Goal: Task Accomplishment & Management: Use online tool/utility

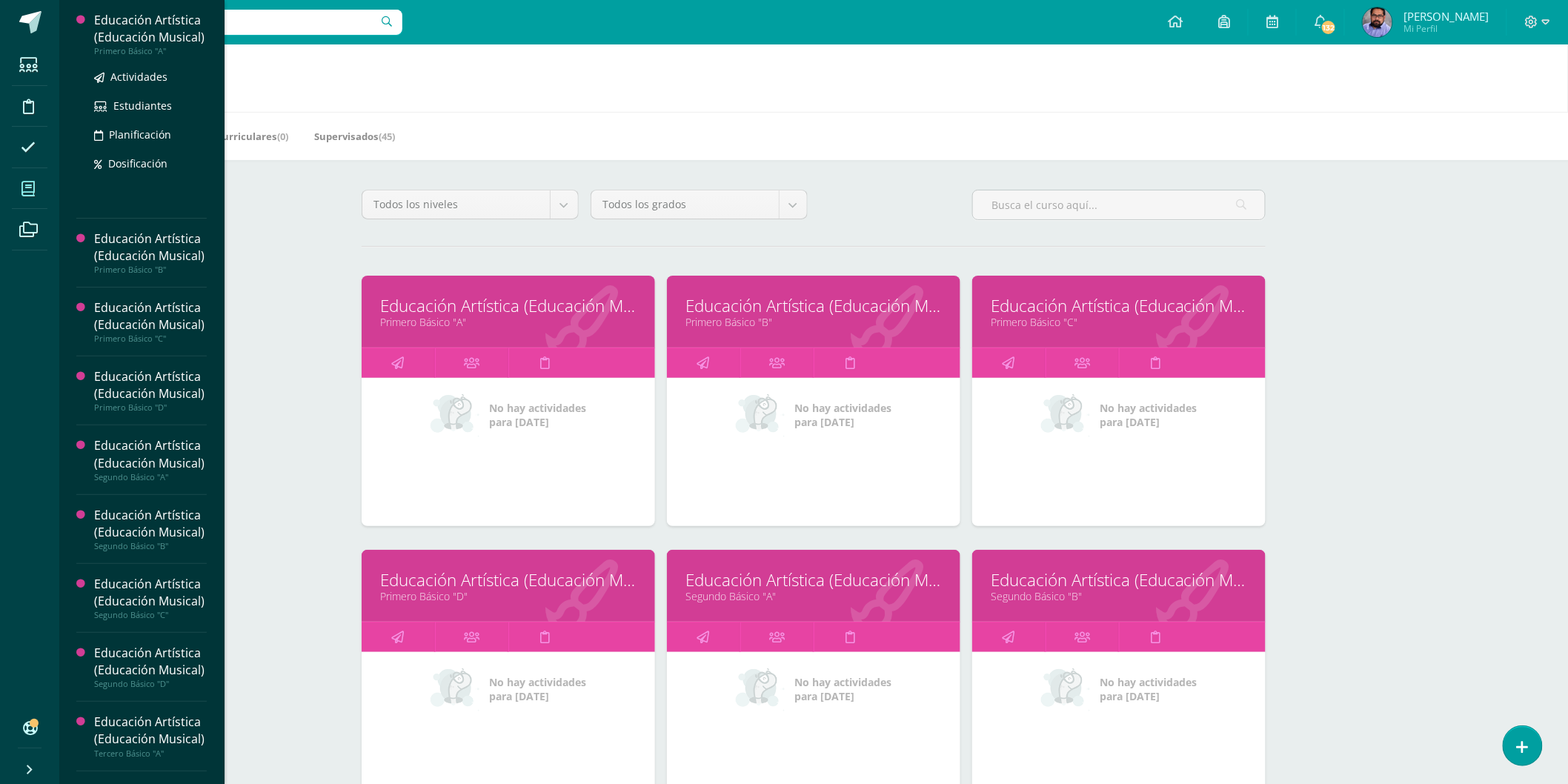
drag, startPoint x: 122, startPoint y: 86, endPoint x: 128, endPoint y: 39, distance: 47.4
click at [122, 84] on span "Actividades" at bounding box center [139, 76] width 57 height 14
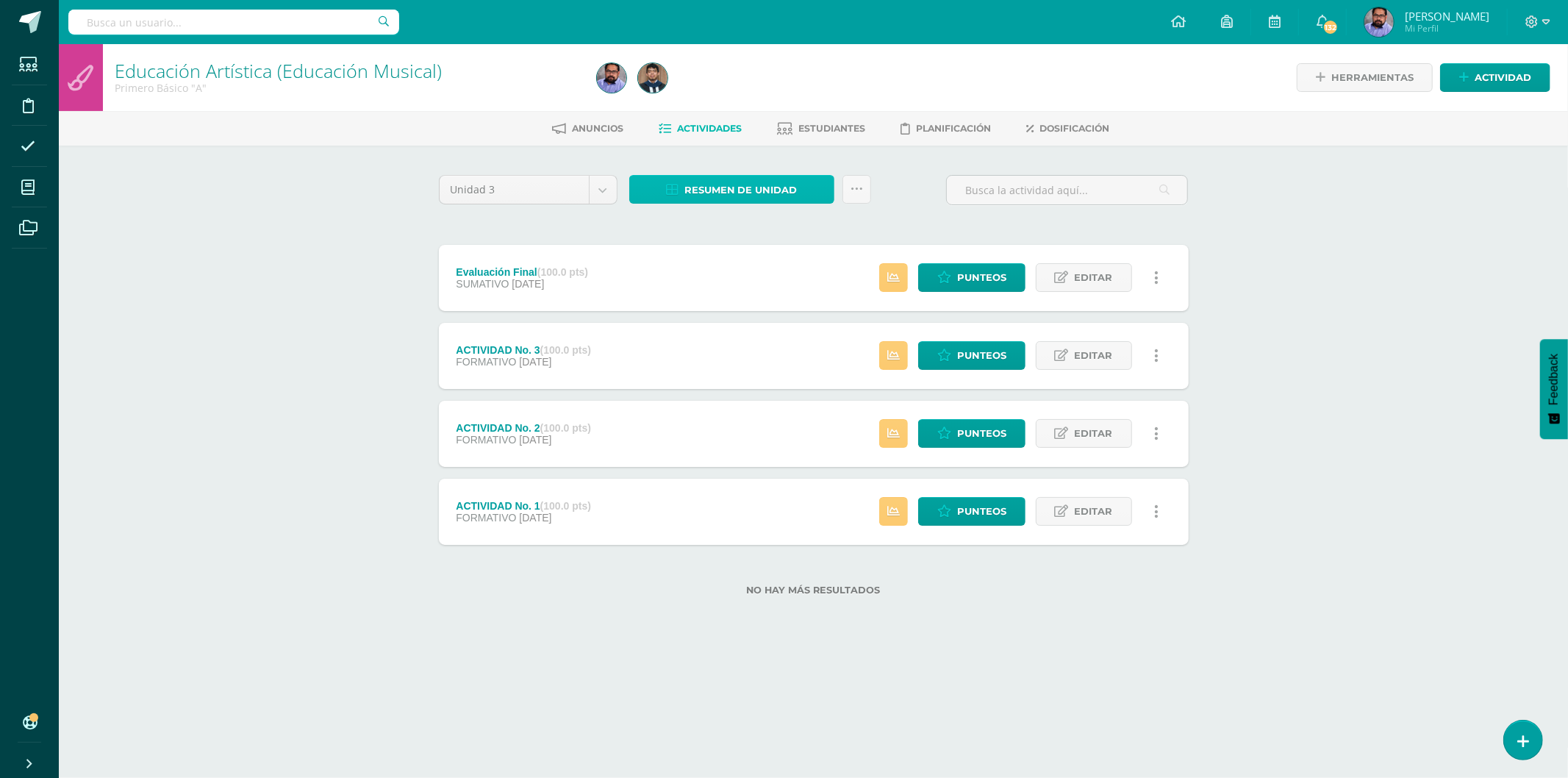
click at [729, 187] on span "Resumen de unidad" at bounding box center [741, 190] width 113 height 28
click at [723, 96] on link "Descargar como HTML" at bounding box center [732, 92] width 157 height 23
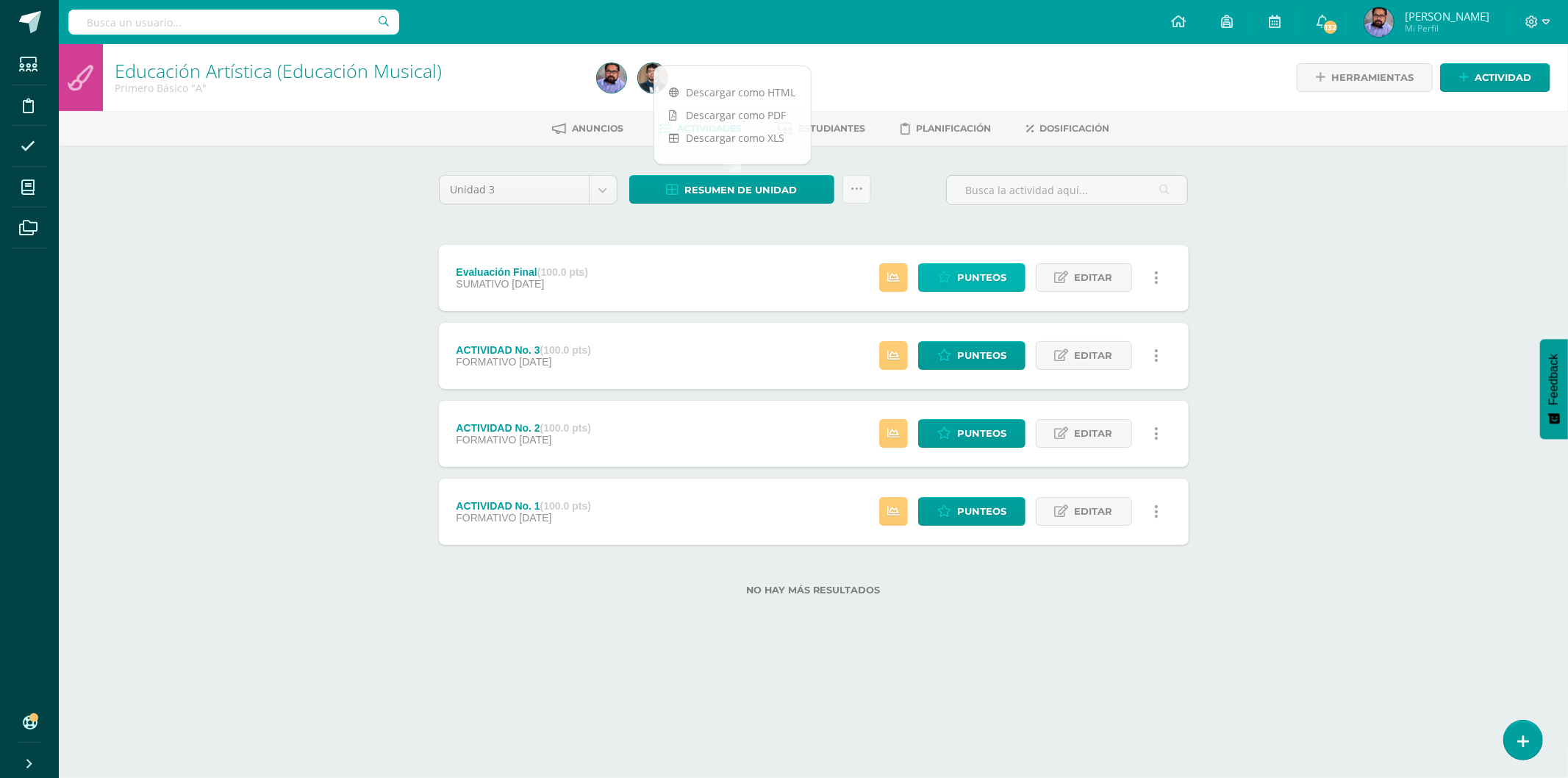
click at [982, 276] on span "Punteos" at bounding box center [981, 278] width 49 height 28
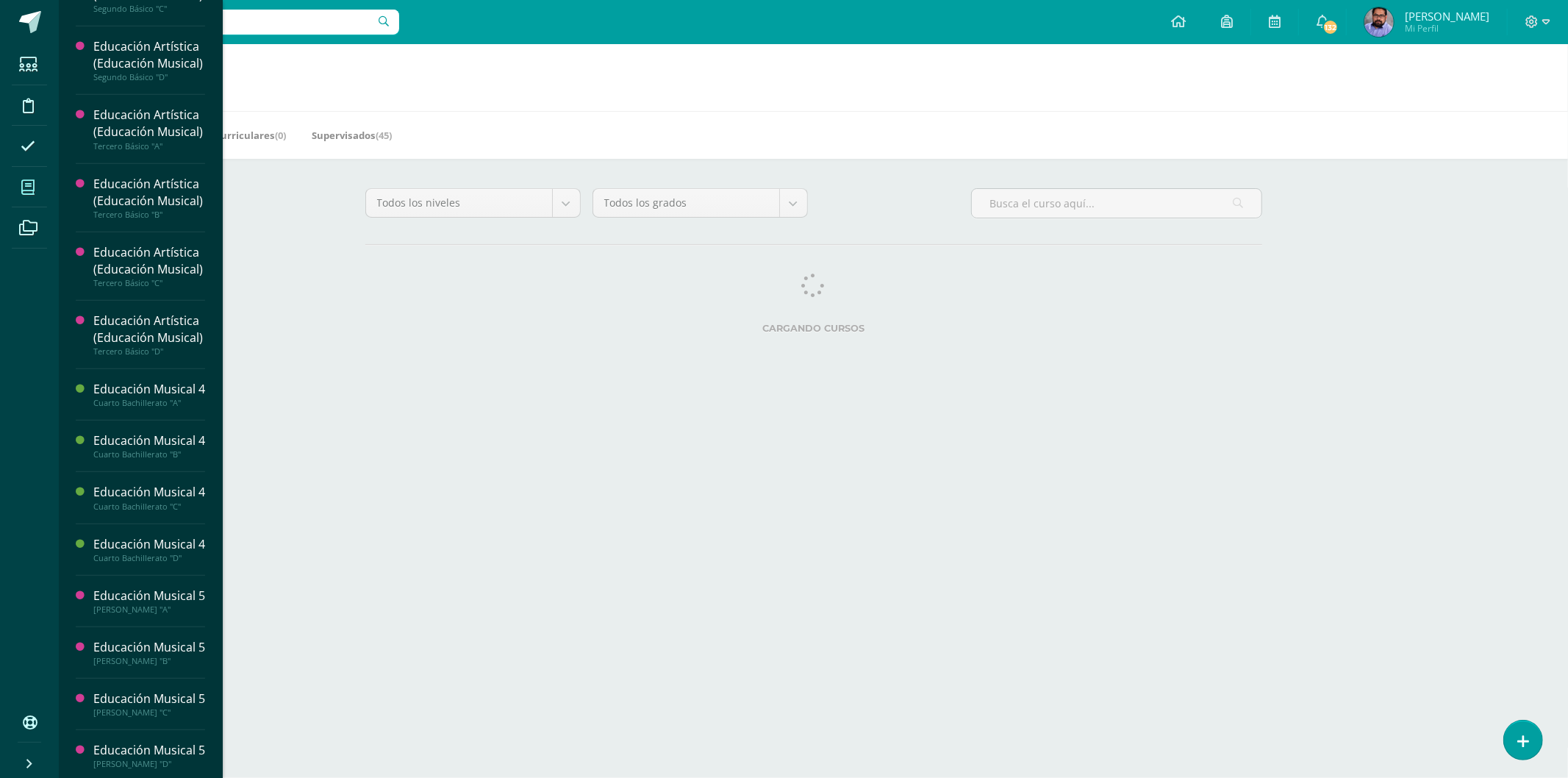
scroll to position [568, 0]
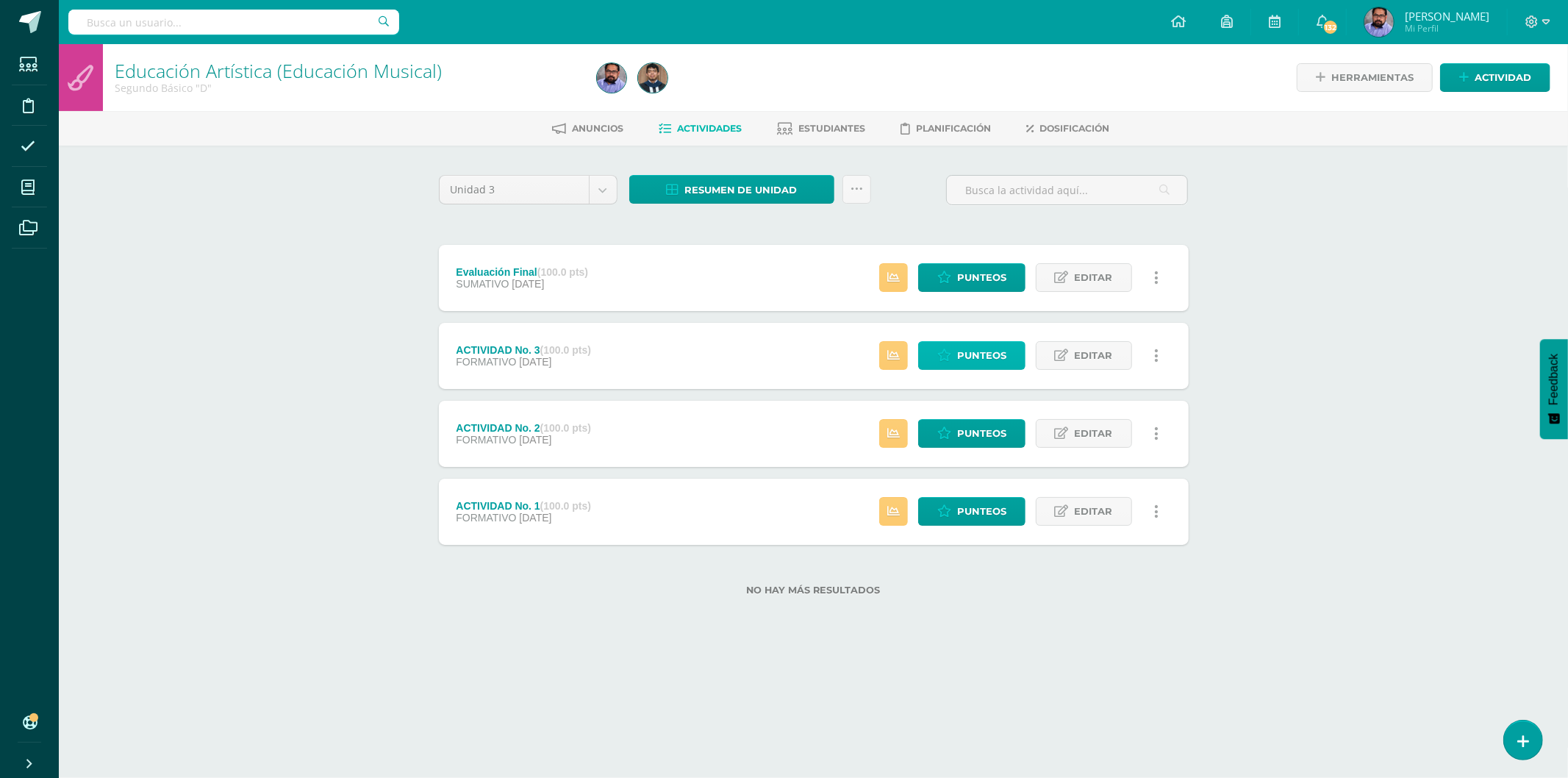
click at [994, 354] on span "Punteos" at bounding box center [981, 356] width 49 height 28
click at [736, 193] on span "Resumen de unidad" at bounding box center [741, 190] width 113 height 28
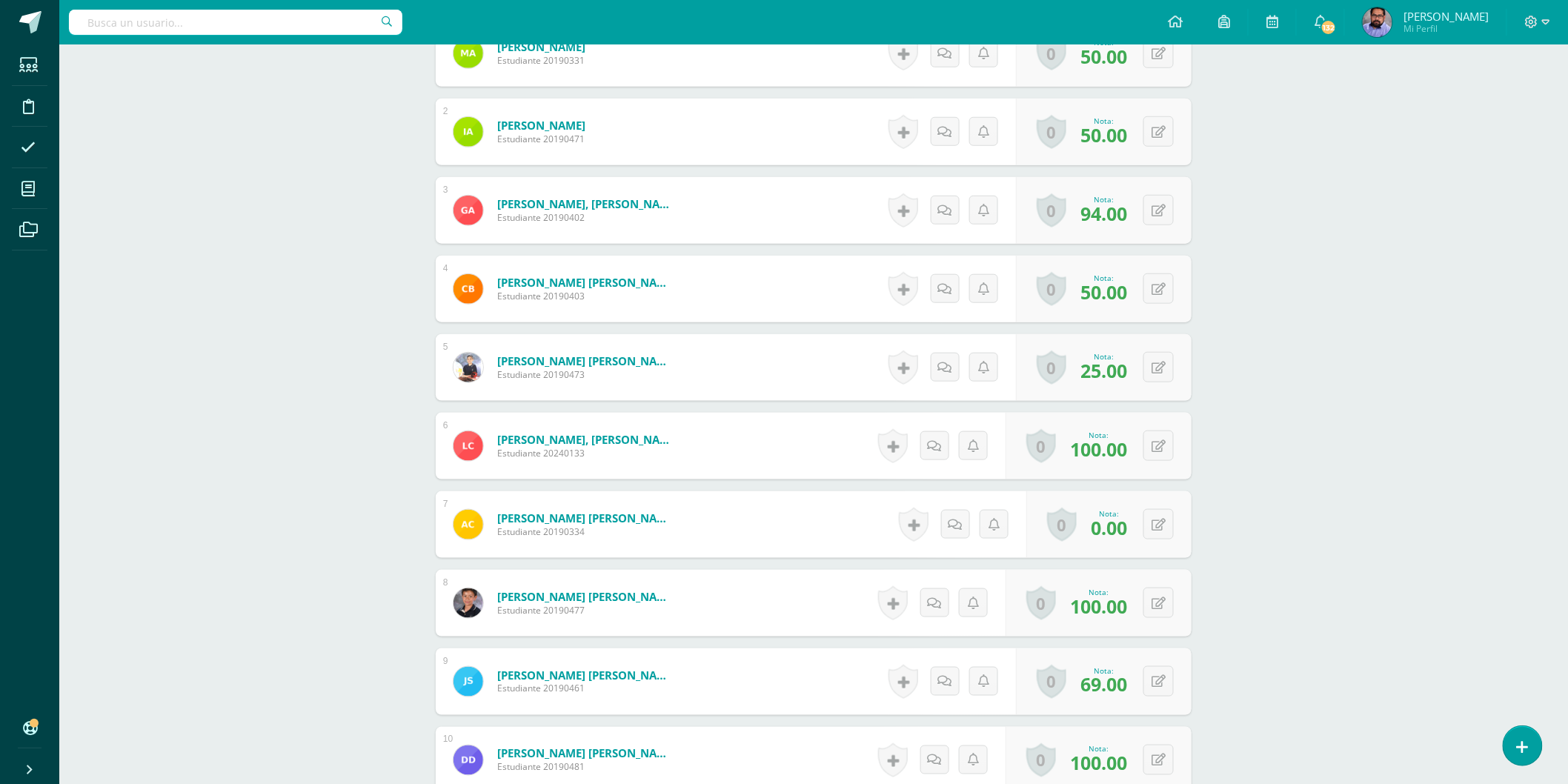
scroll to position [668, 0]
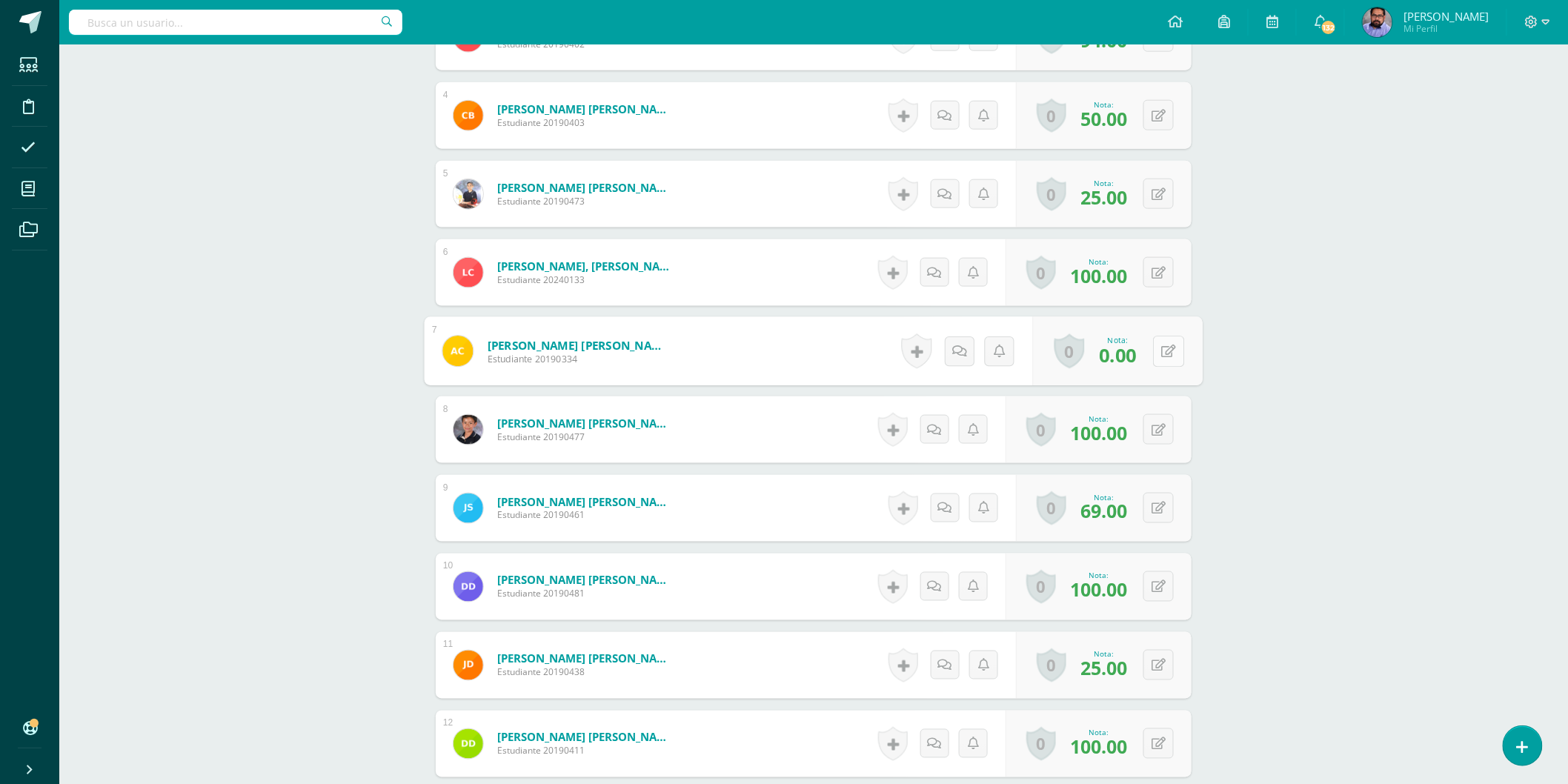
click at [1171, 350] on button at bounding box center [1168, 351] width 31 height 31
type input "50"
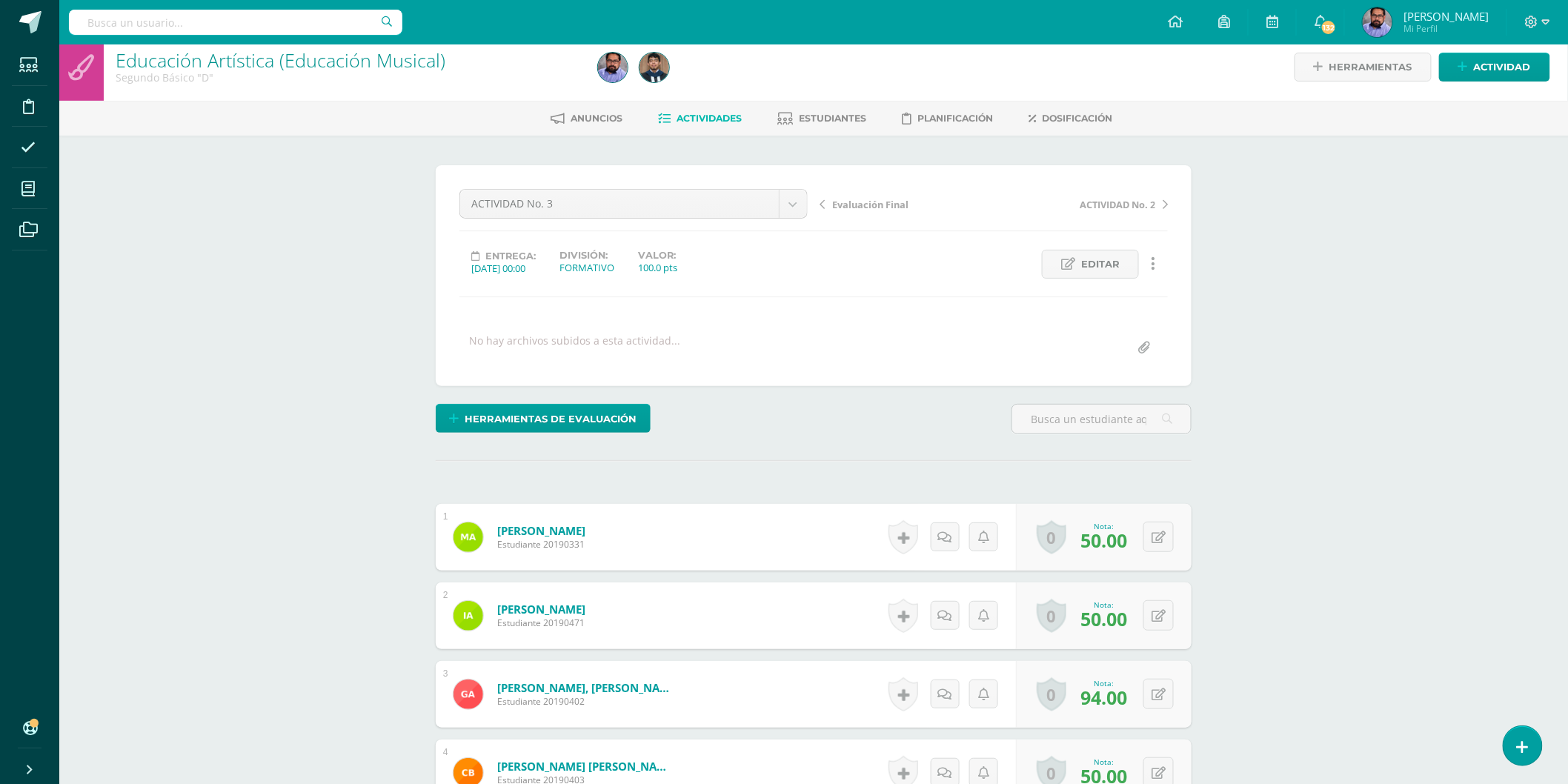
scroll to position [12, 0]
click at [710, 109] on link "Actividades" at bounding box center [700, 118] width 84 height 24
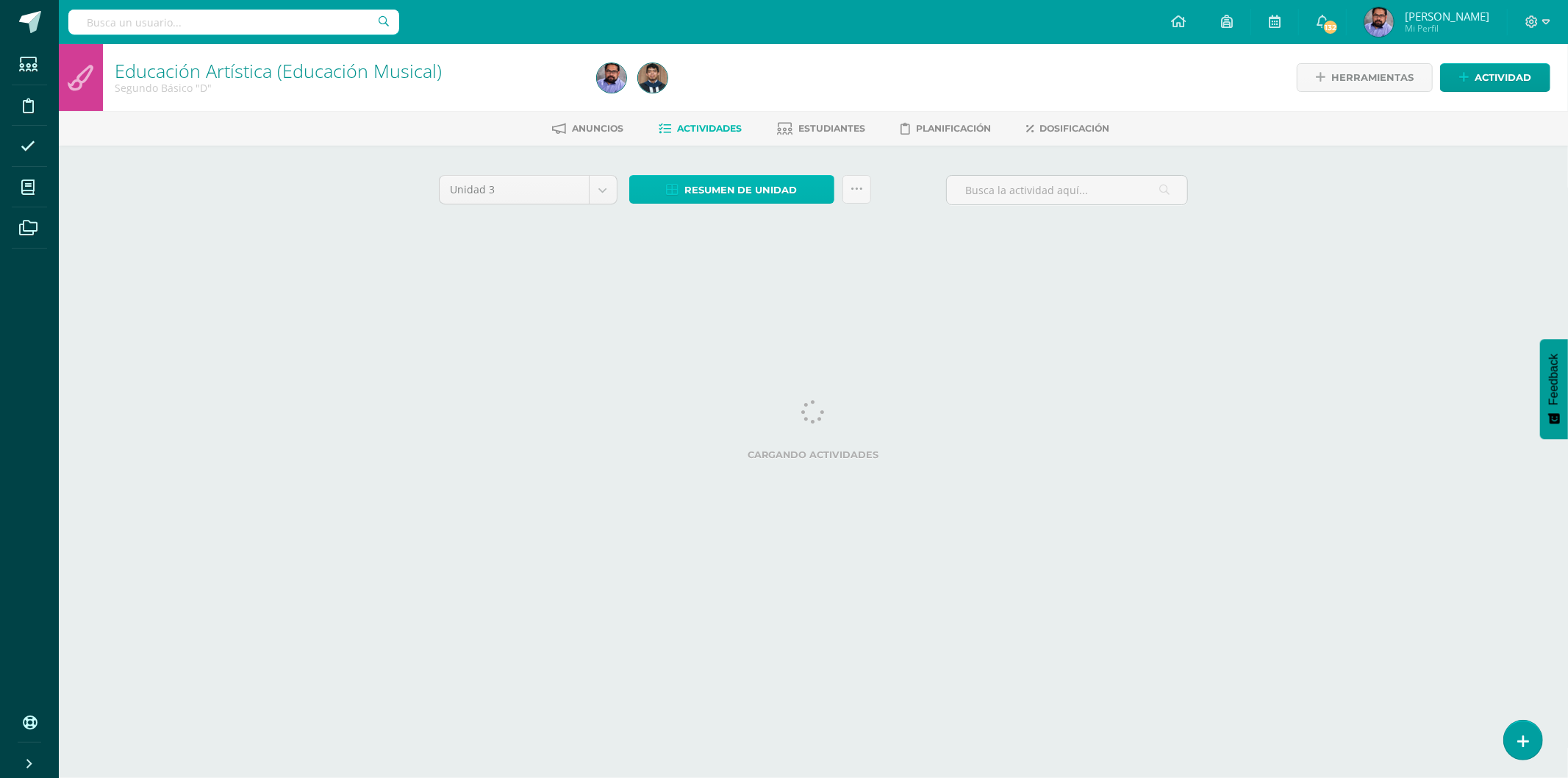
click at [763, 187] on span "Resumen de unidad" at bounding box center [741, 190] width 113 height 28
click at [782, 90] on link "Descargar como HTML" at bounding box center [732, 92] width 157 height 23
click at [724, 193] on span "Resumen de unidad" at bounding box center [741, 190] width 113 height 28
click at [754, 92] on link "Descargar como HTML" at bounding box center [732, 92] width 157 height 23
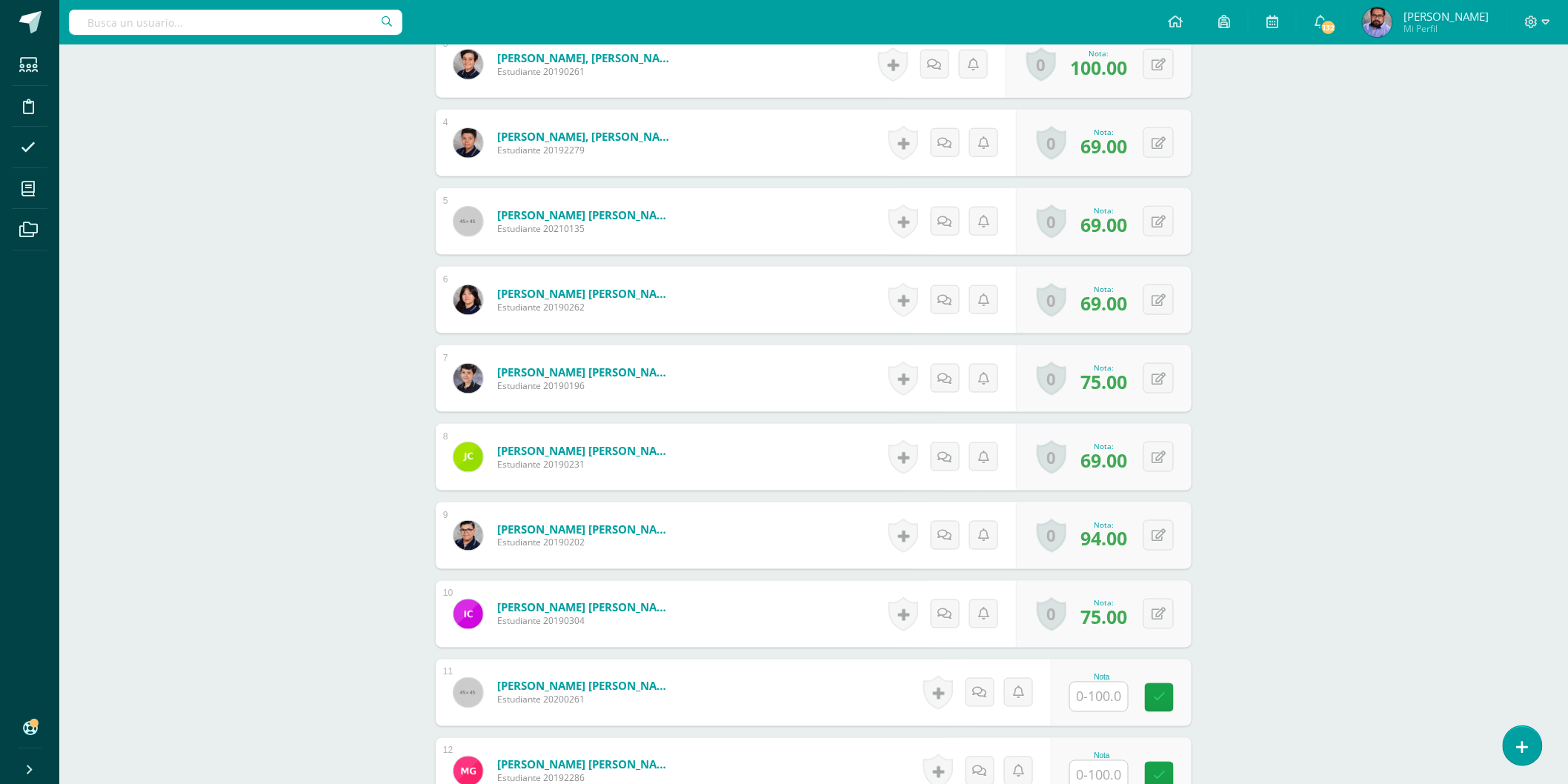
scroll to position [745, 0]
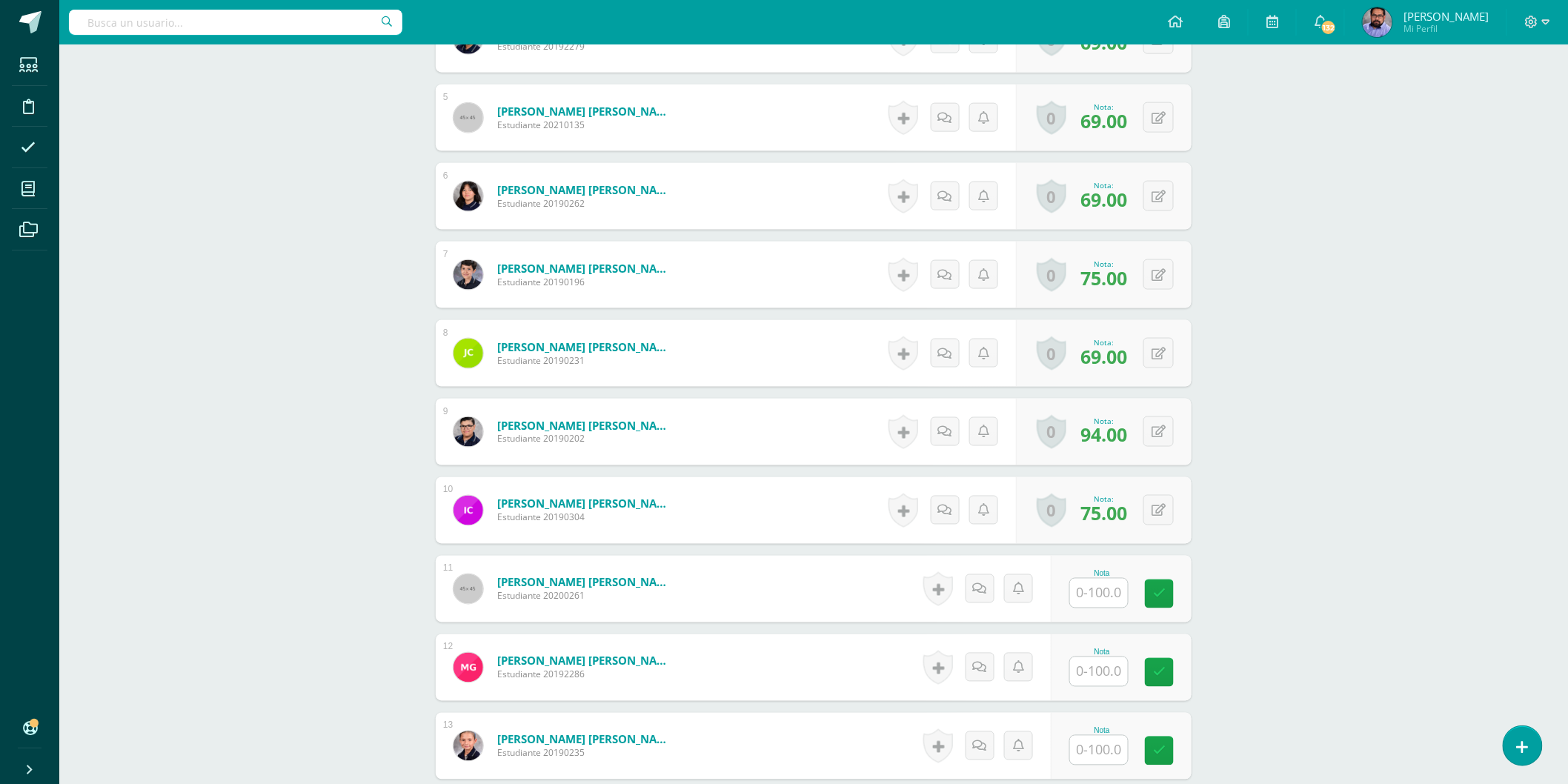
drag, startPoint x: 1129, startPoint y: 588, endPoint x: 1117, endPoint y: 590, distance: 12.2
click at [1128, 588] on div at bounding box center [1099, 593] width 59 height 30
click at [1117, 590] on input "text" at bounding box center [1107, 594] width 59 height 29
type input "94"
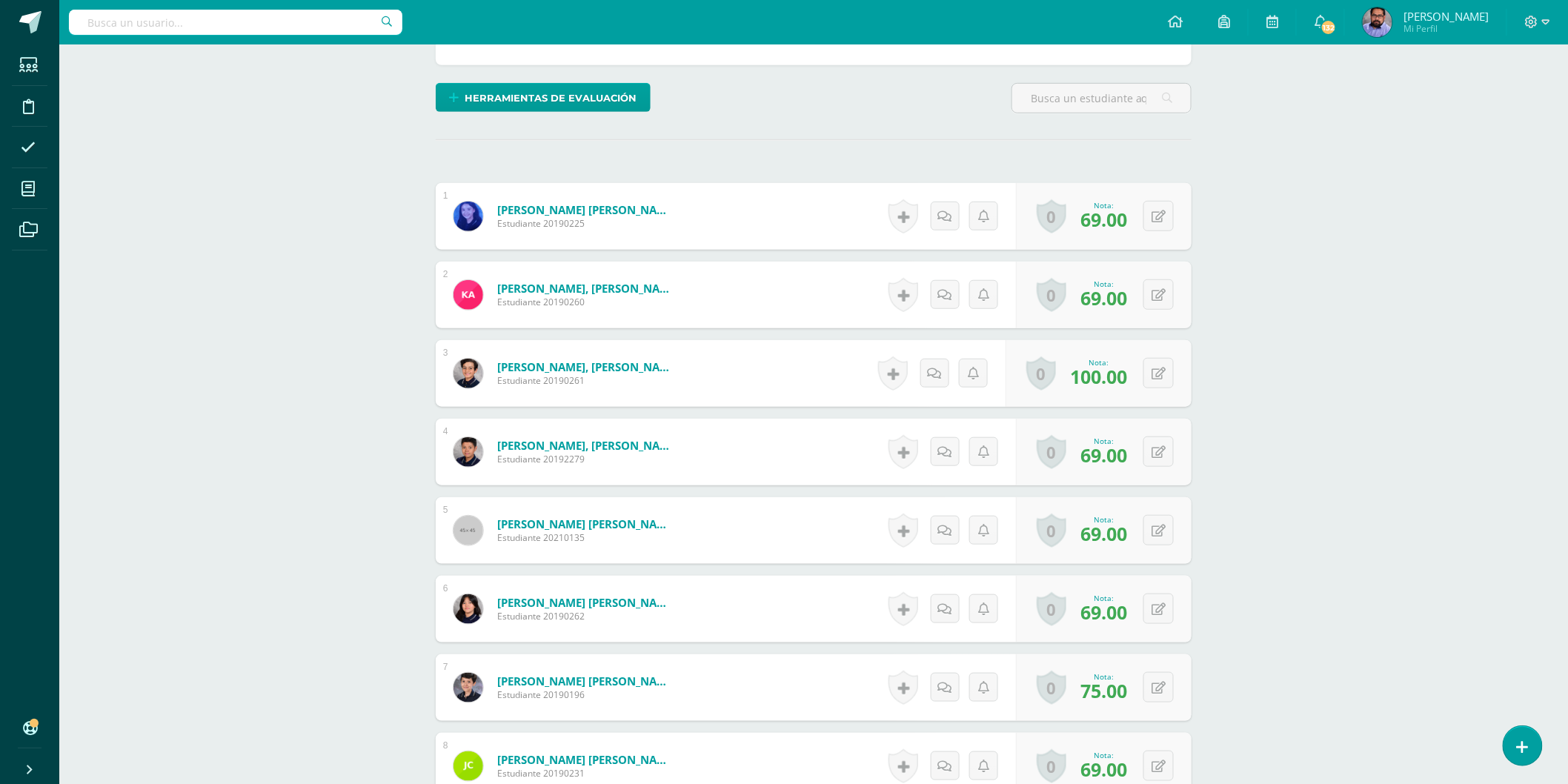
scroll to position [333, 0]
click at [1166, 289] on button at bounding box center [1158, 293] width 30 height 30
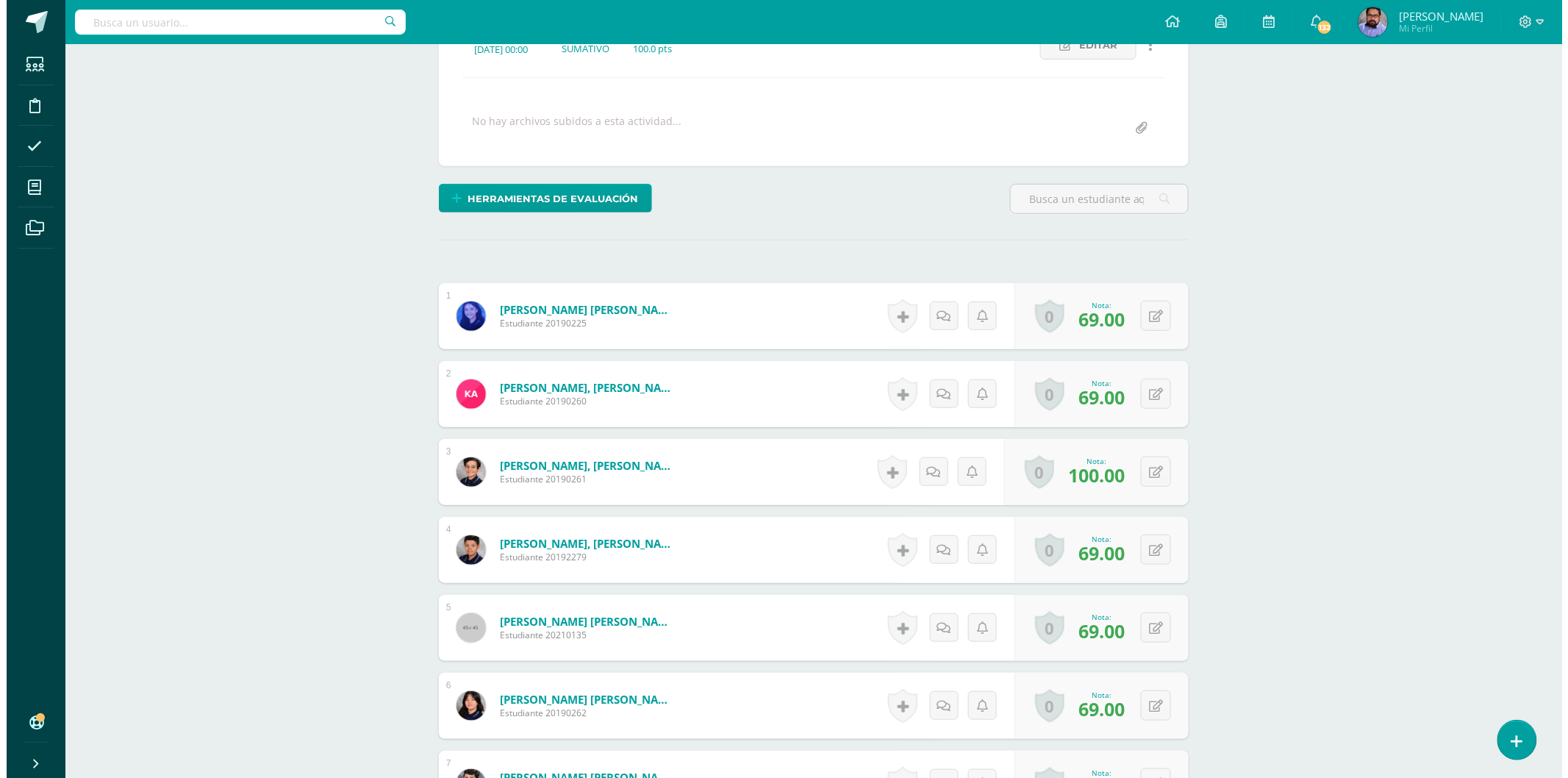
scroll to position [167, 0]
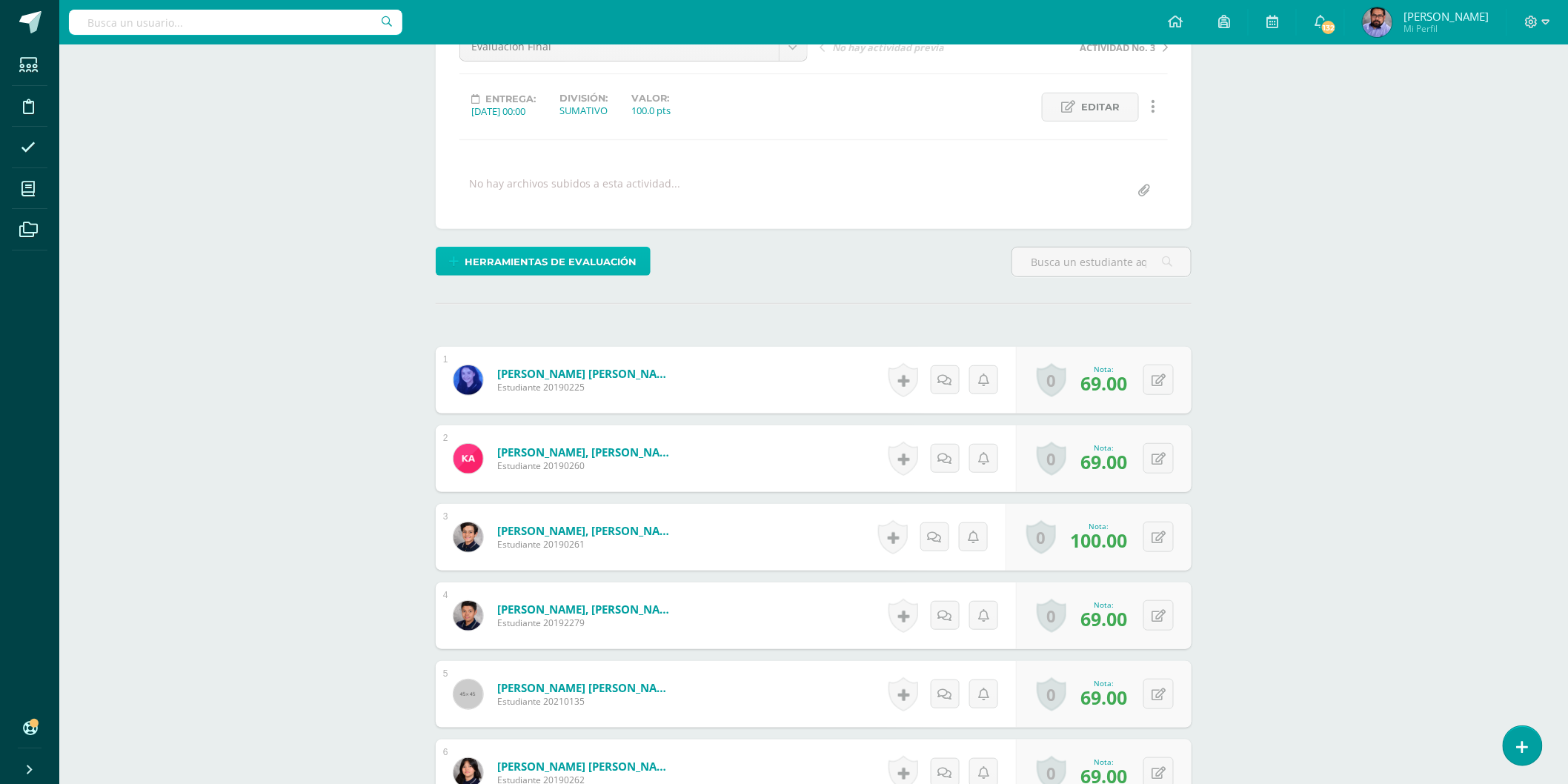
click at [569, 257] on span "Herramientas de evaluación" at bounding box center [551, 262] width 172 height 28
click at [598, 209] on link "Sustitución de nota" at bounding box center [582, 209] width 148 height 23
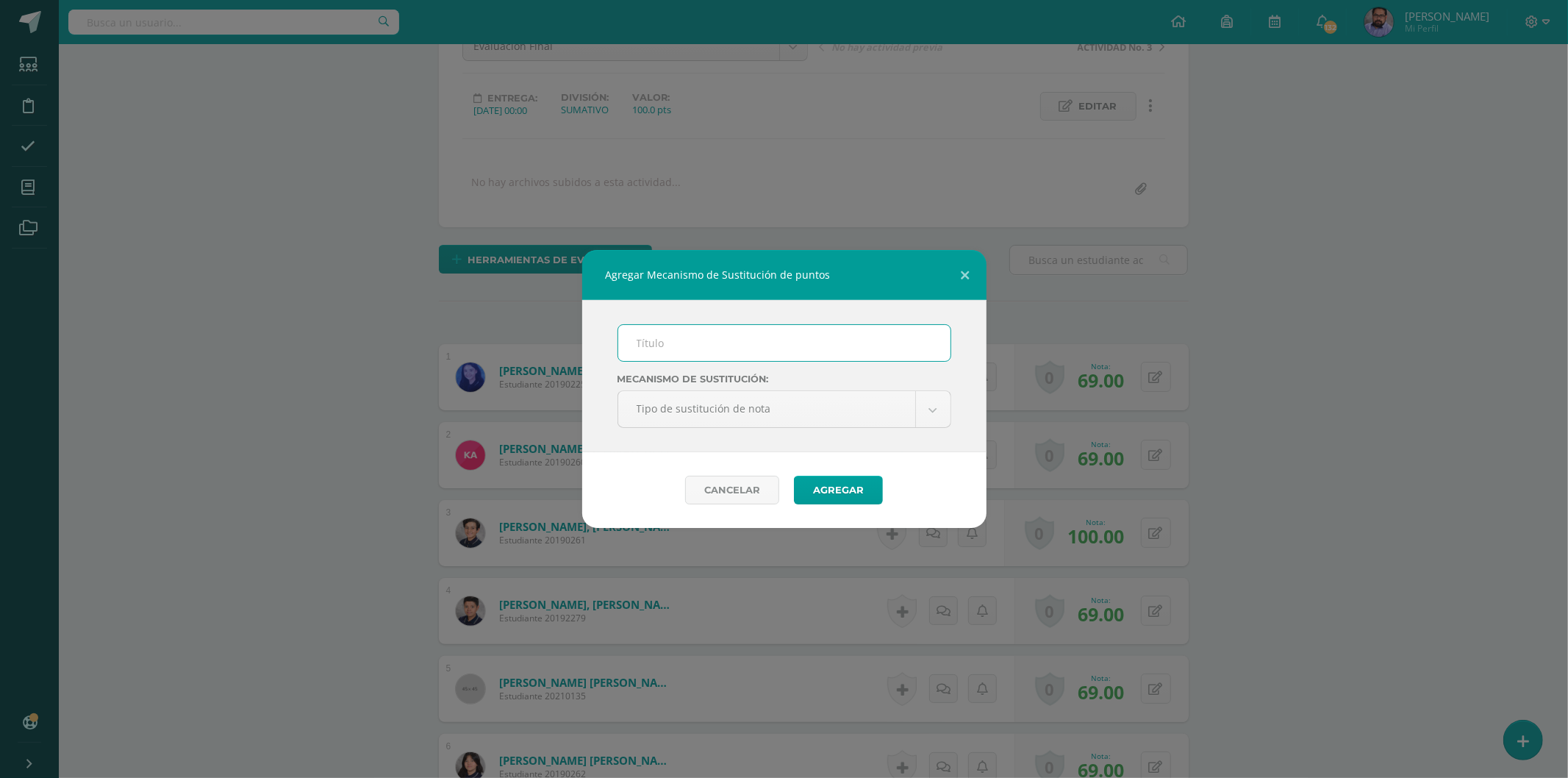
click at [760, 339] on input "text" at bounding box center [784, 342] width 332 height 36
type input "PMA"
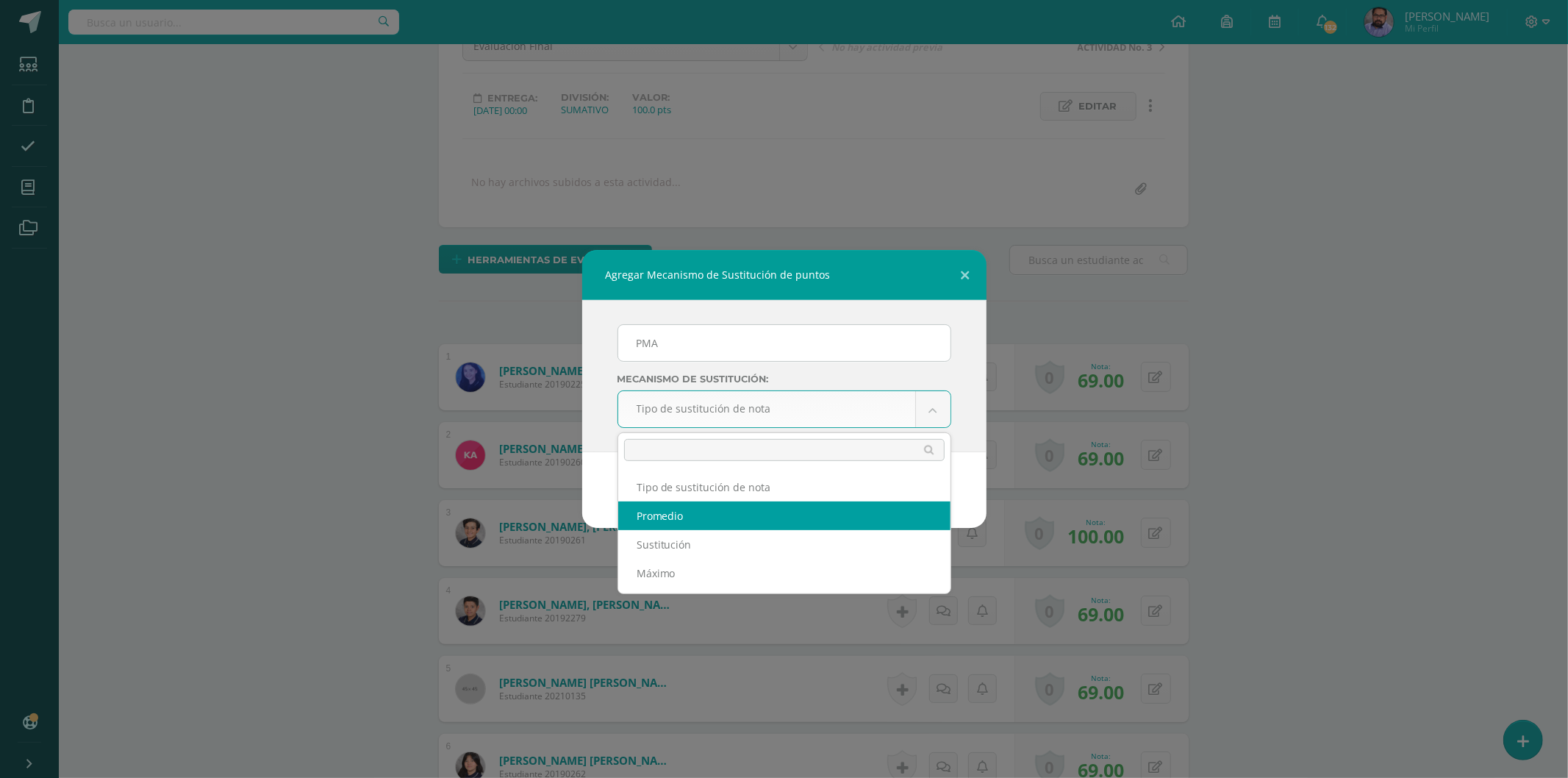
drag, startPoint x: 760, startPoint y: 570, endPoint x: 813, endPoint y: 513, distance: 77.8
select select "average"
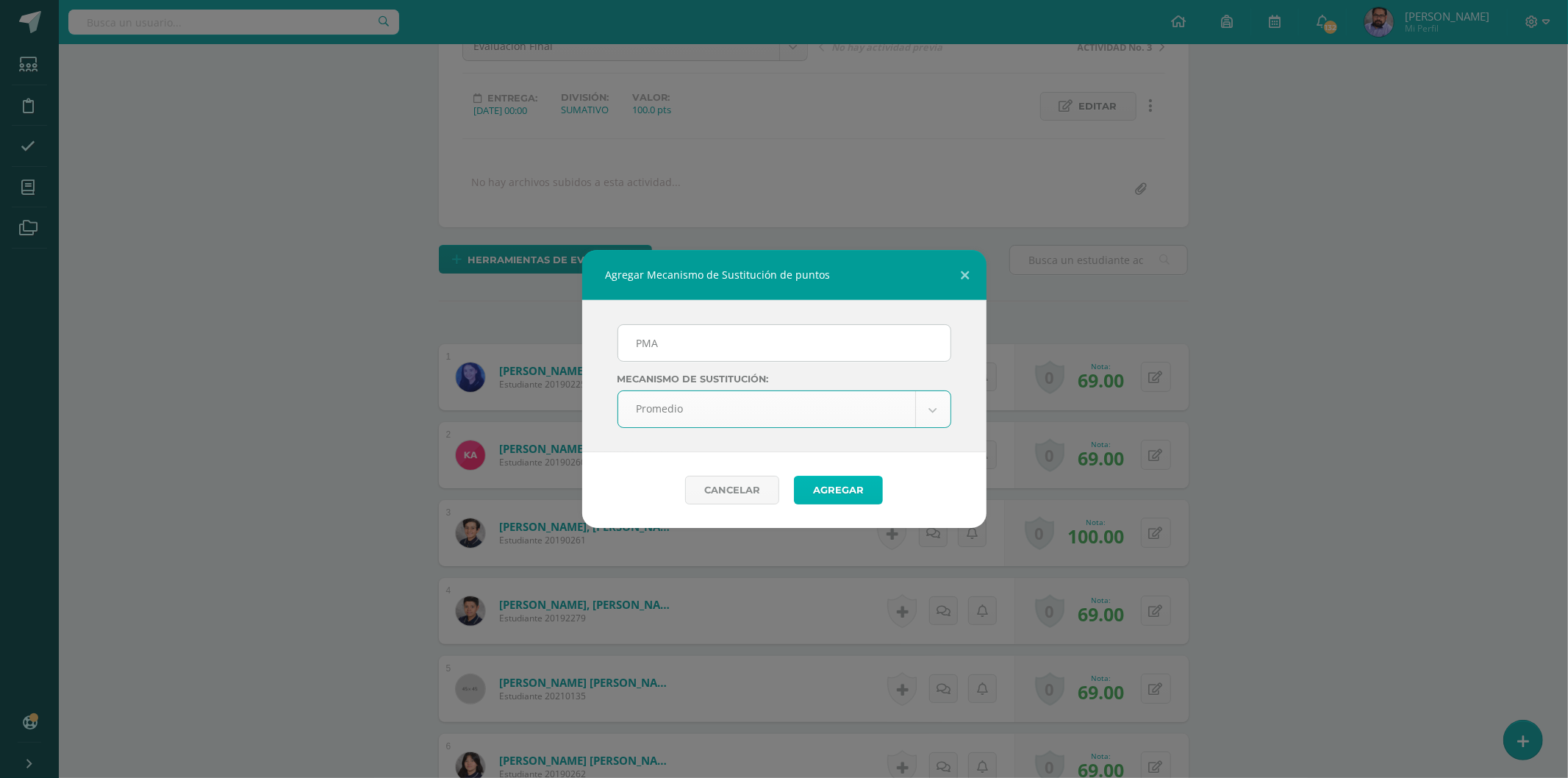
click at [840, 489] on button "Agregar" at bounding box center [838, 491] width 89 height 29
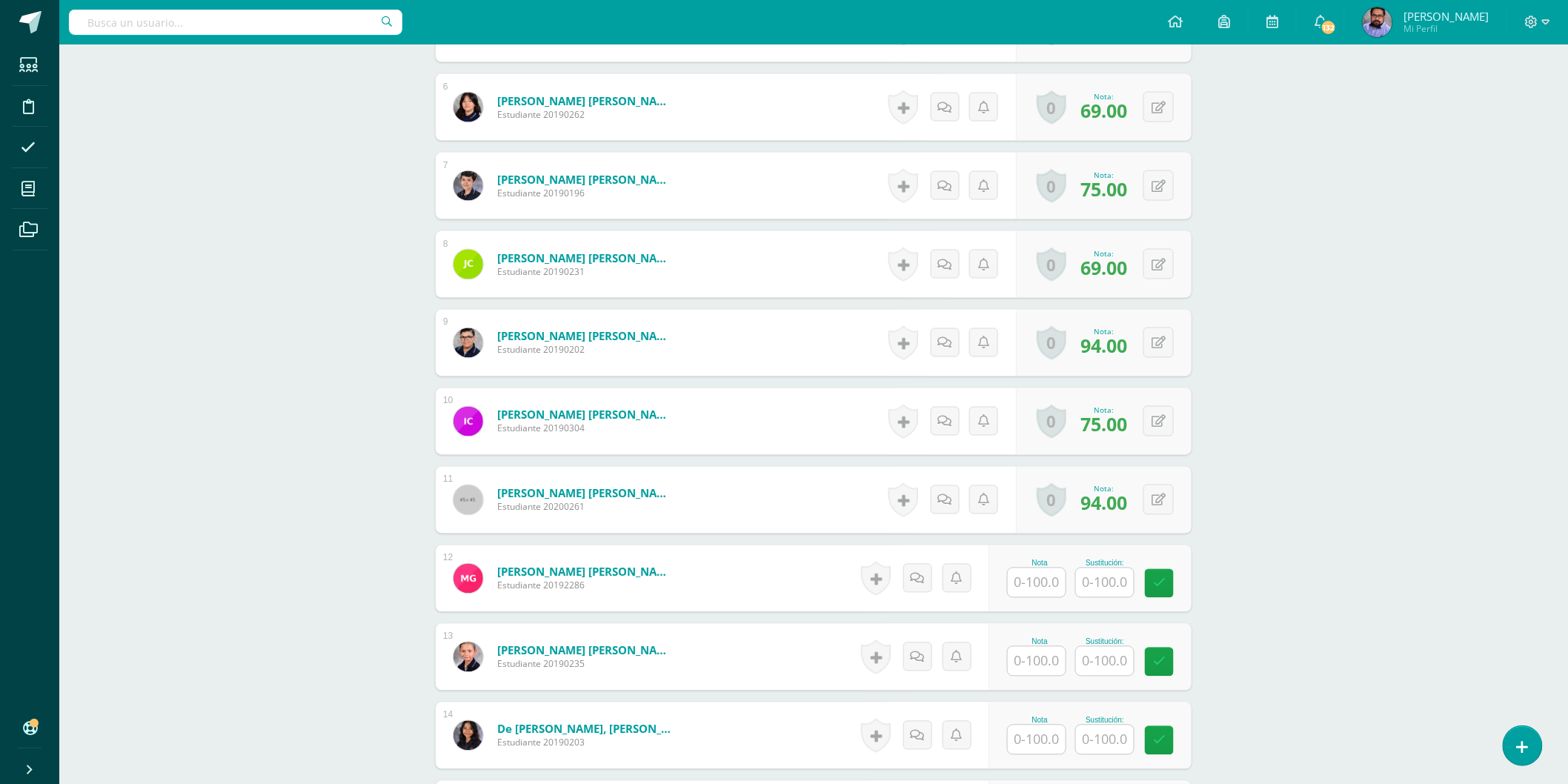
scroll to position [894, 0]
click at [1169, 267] on button at bounding box center [1158, 263] width 30 height 30
type input "94"
